Goal: Find specific page/section: Find specific page/section

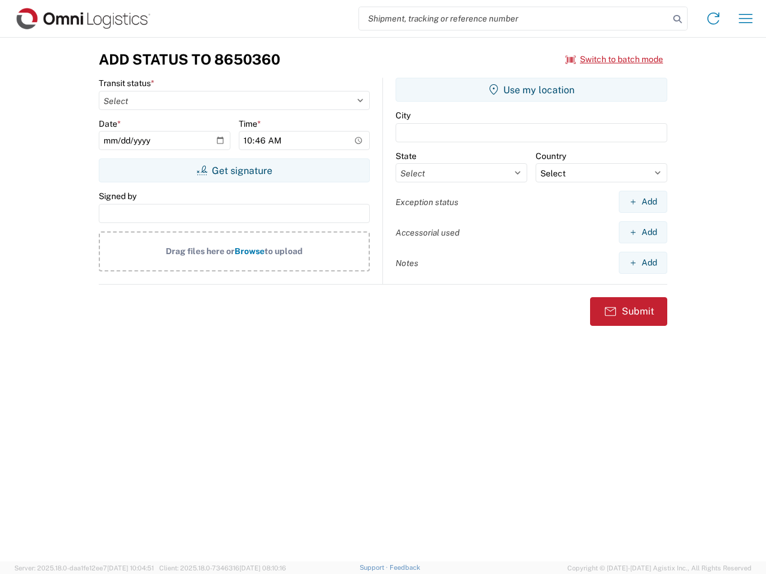
click at [514, 19] on input "search" at bounding box center [514, 18] width 310 height 23
click at [677, 19] on icon at bounding box center [677, 19] width 17 height 17
click at [713, 19] on icon at bounding box center [712, 18] width 19 height 19
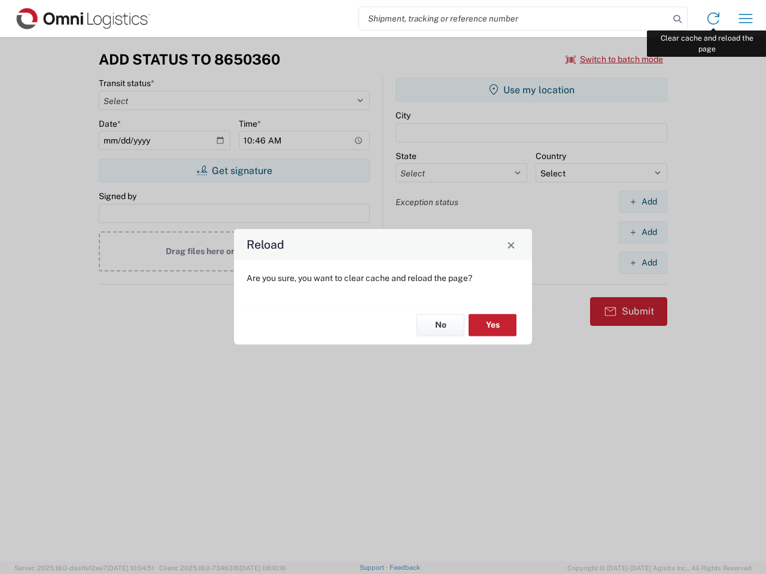
click at [745, 19] on div "Reload Are you sure, you want to clear cache and reload the page? No Yes" at bounding box center [383, 287] width 766 height 574
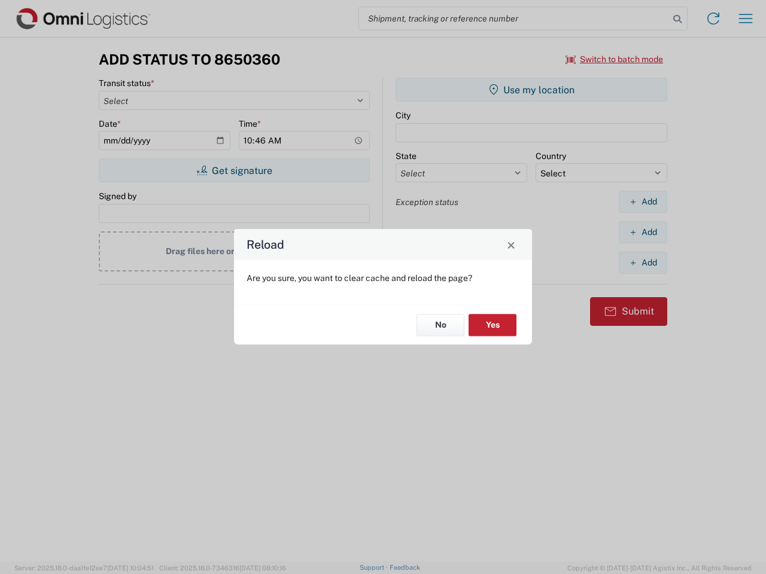
click at [614, 59] on div "Reload Are you sure, you want to clear cache and reload the page? No Yes" at bounding box center [383, 287] width 766 height 574
click at [234, 170] on div "Reload Are you sure, you want to clear cache and reload the page? No Yes" at bounding box center [383, 287] width 766 height 574
click at [531, 90] on div "Reload Are you sure, you want to clear cache and reload the page? No Yes" at bounding box center [383, 287] width 766 height 574
click at [642, 202] on div "Reload Are you sure, you want to clear cache and reload the page? No Yes" at bounding box center [383, 287] width 766 height 574
click at [642, 232] on div "Reload Are you sure, you want to clear cache and reload the page? No Yes" at bounding box center [383, 287] width 766 height 574
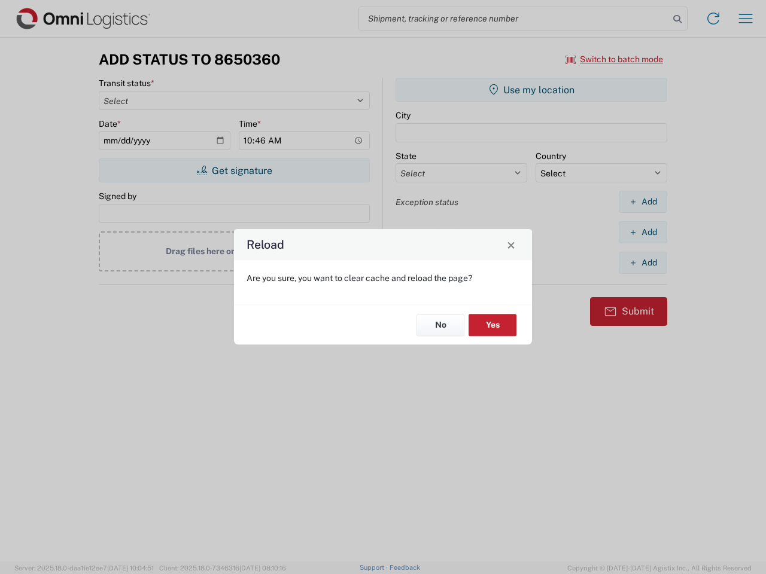
click at [642, 263] on div "Reload Are you sure, you want to clear cache and reload the page? No Yes" at bounding box center [383, 287] width 766 height 574
